Goal: Navigation & Orientation: Find specific page/section

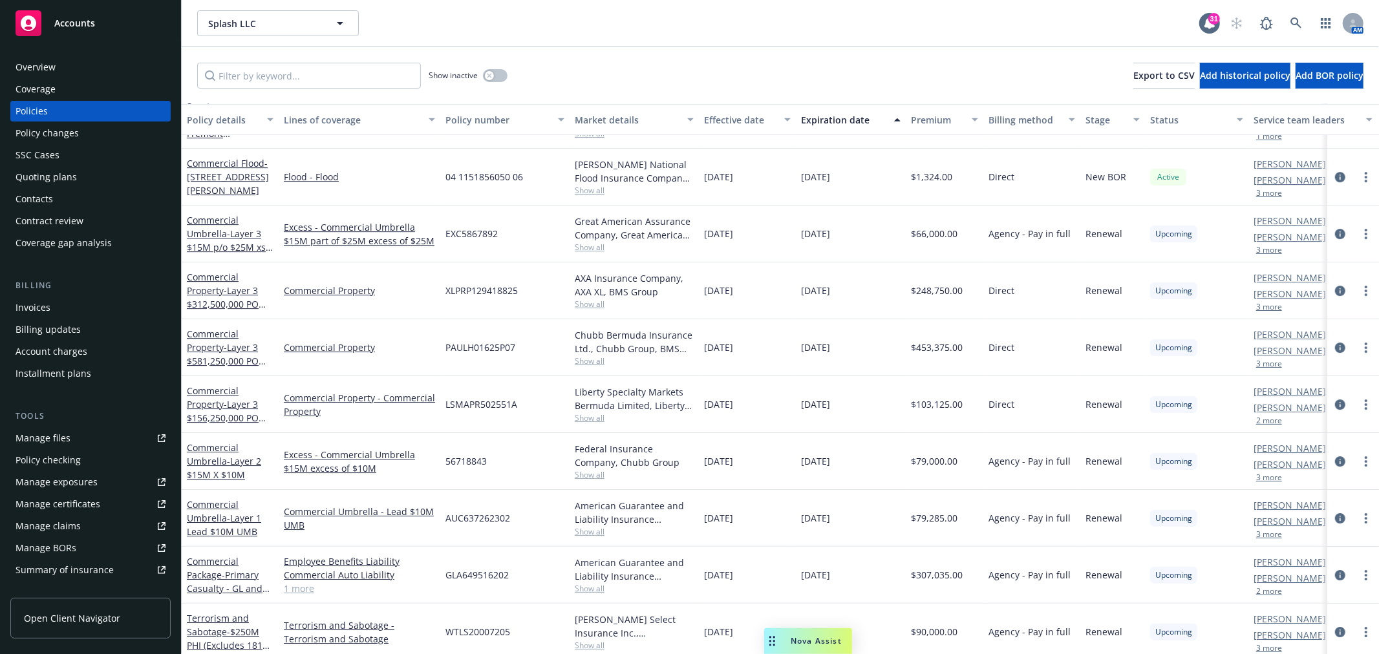
scroll to position [7521, 0]
